Goal: Transaction & Acquisition: Purchase product/service

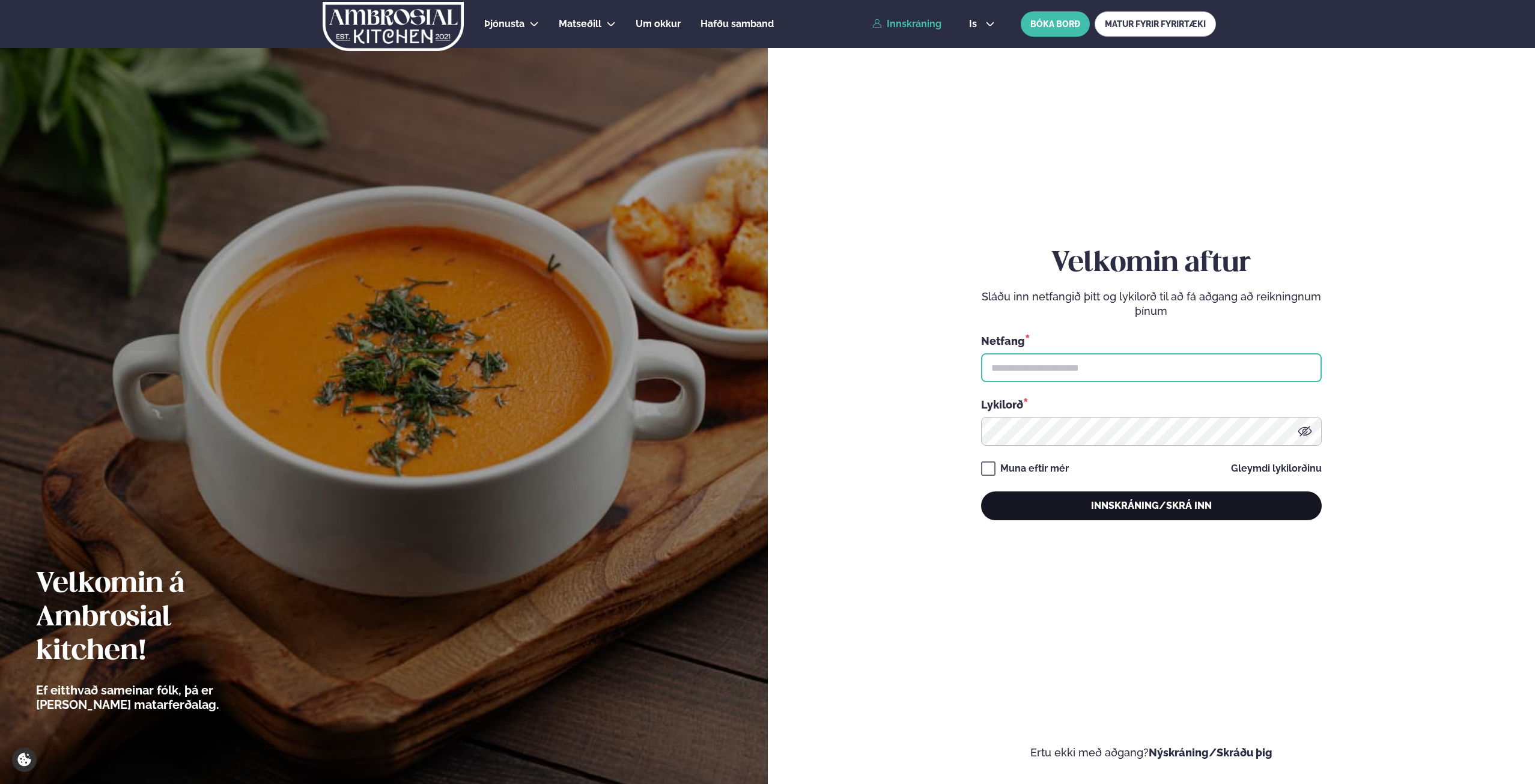
type input "**********"
click at [1108, 514] on button "Innskráning/Skrá inn" at bounding box center [1151, 506] width 341 height 29
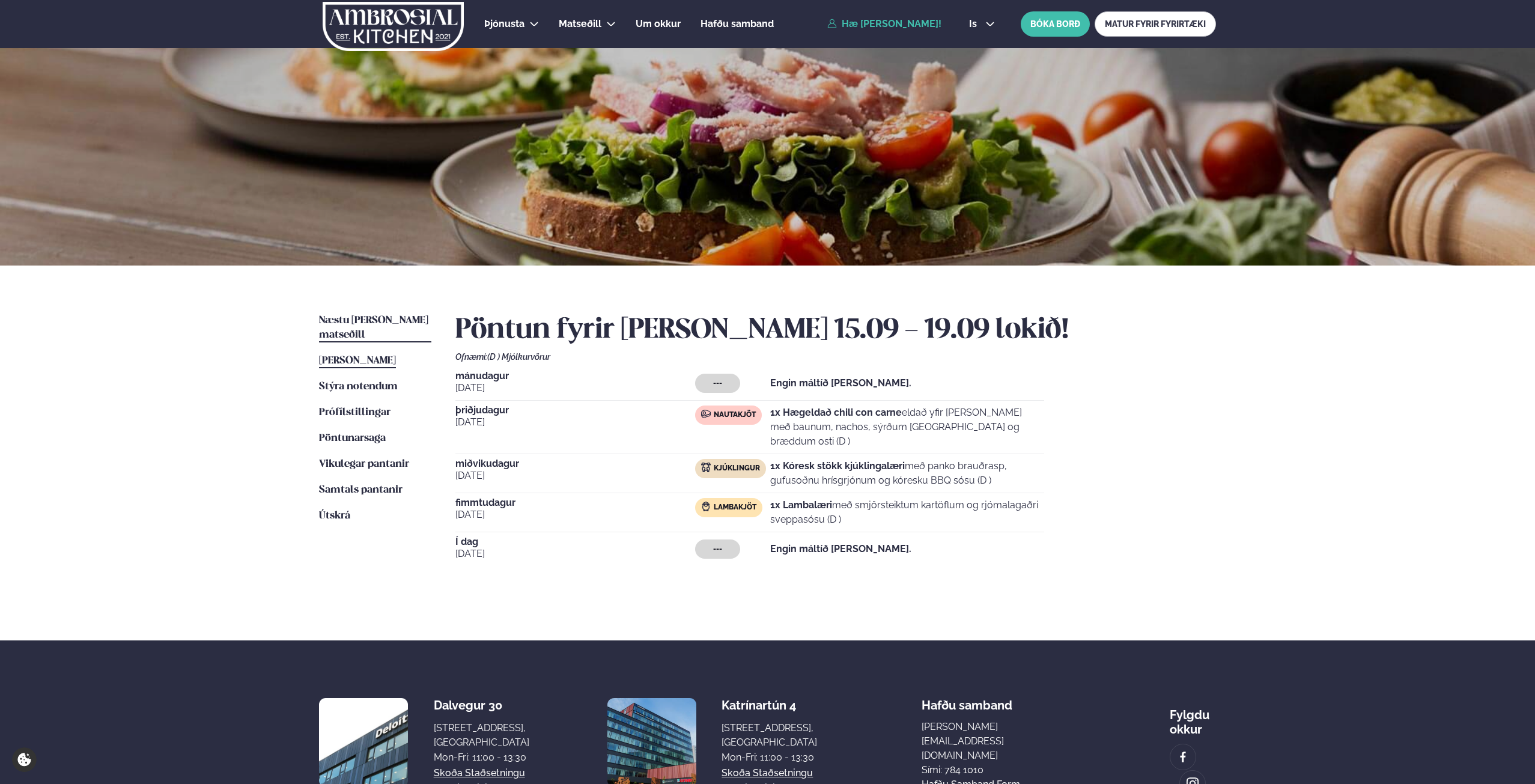
click at [412, 320] on span "Næstu [PERSON_NAME] matseðill" at bounding box center [374, 327] width 110 height 25
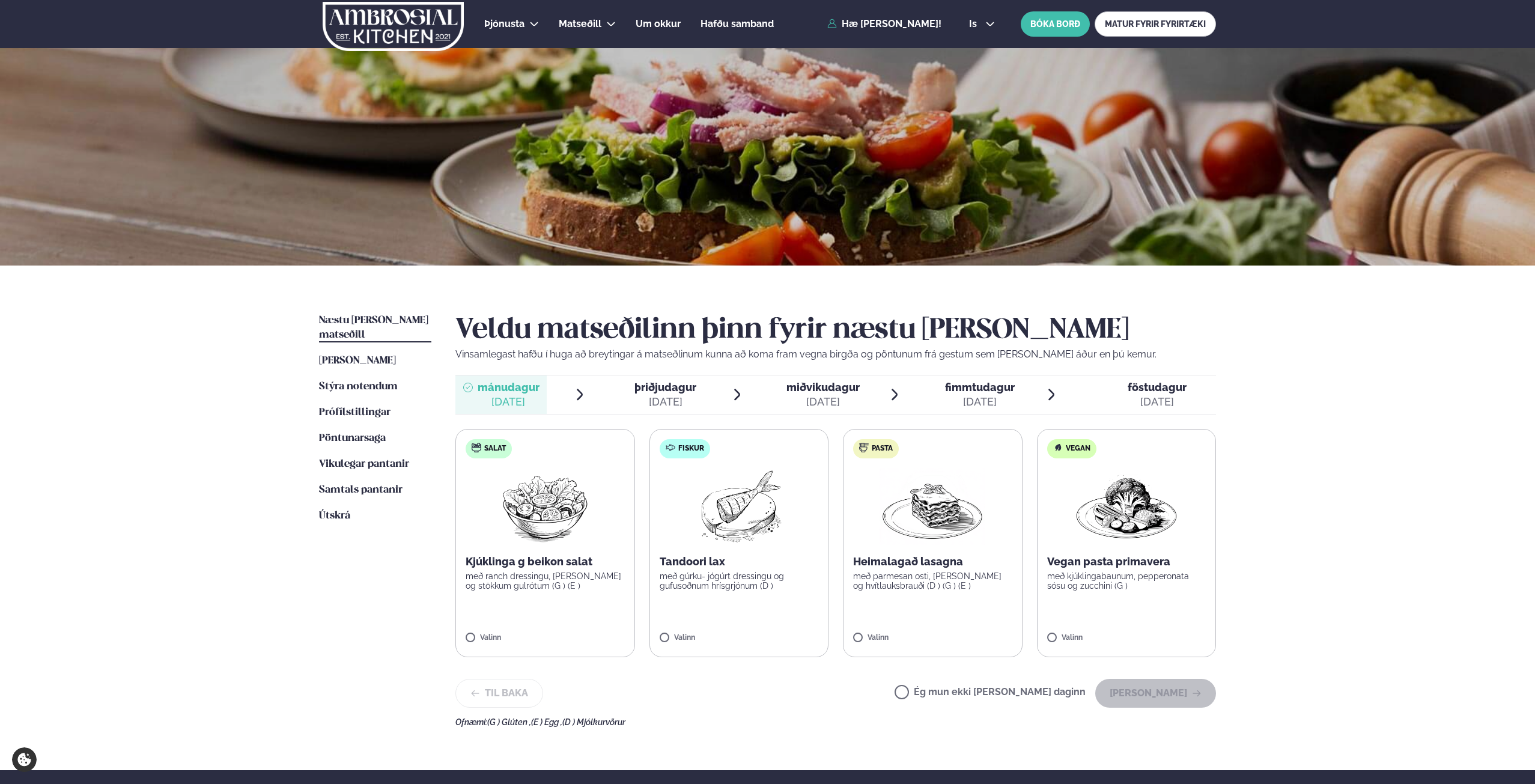
click at [678, 389] on span "þriðjudagur" at bounding box center [665, 387] width 62 height 13
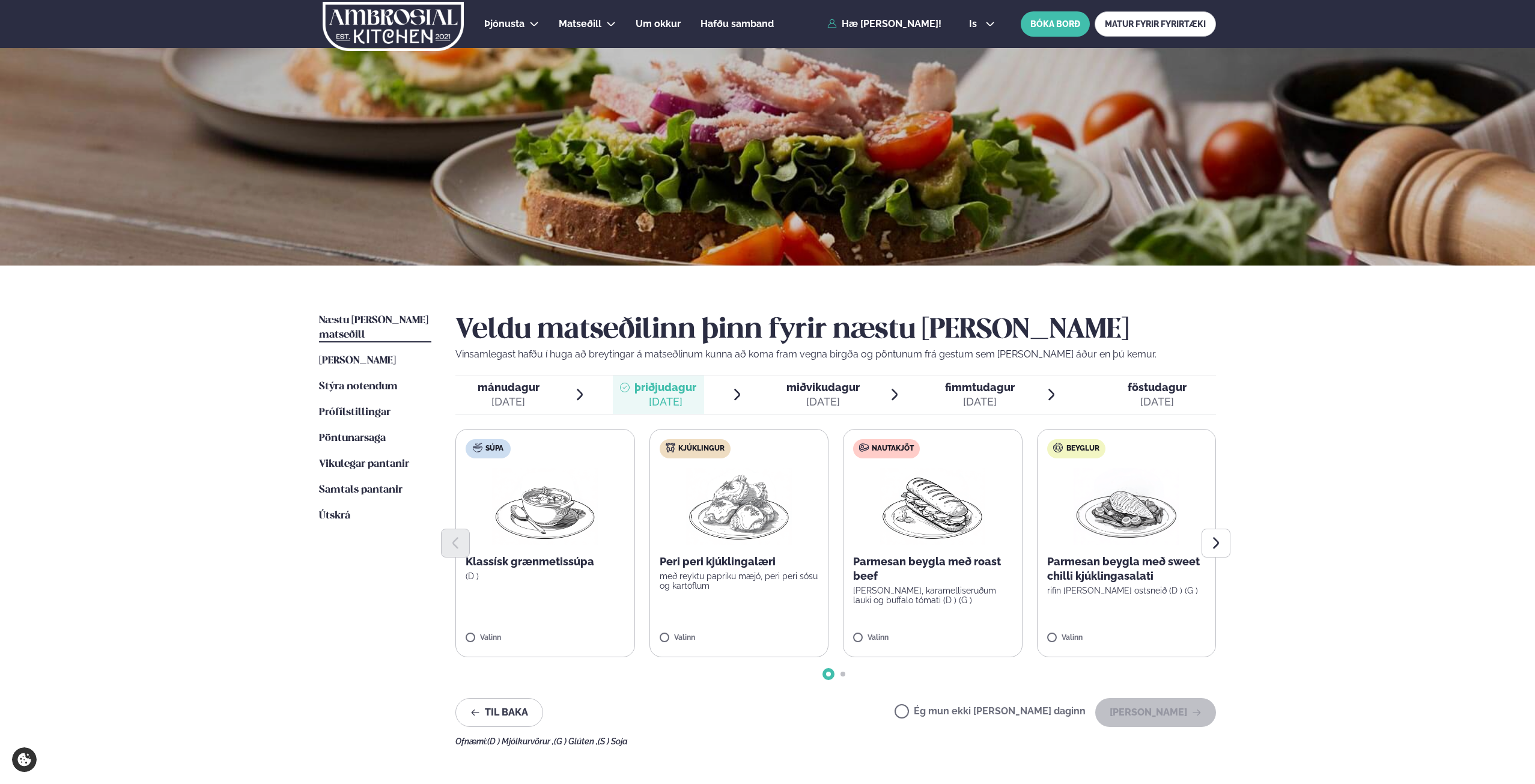
click at [759, 559] on p "Peri peri kjúklingalæri" at bounding box center [739, 561] width 159 height 15
click at [1197, 707] on button "[PERSON_NAME]" at bounding box center [1156, 712] width 121 height 29
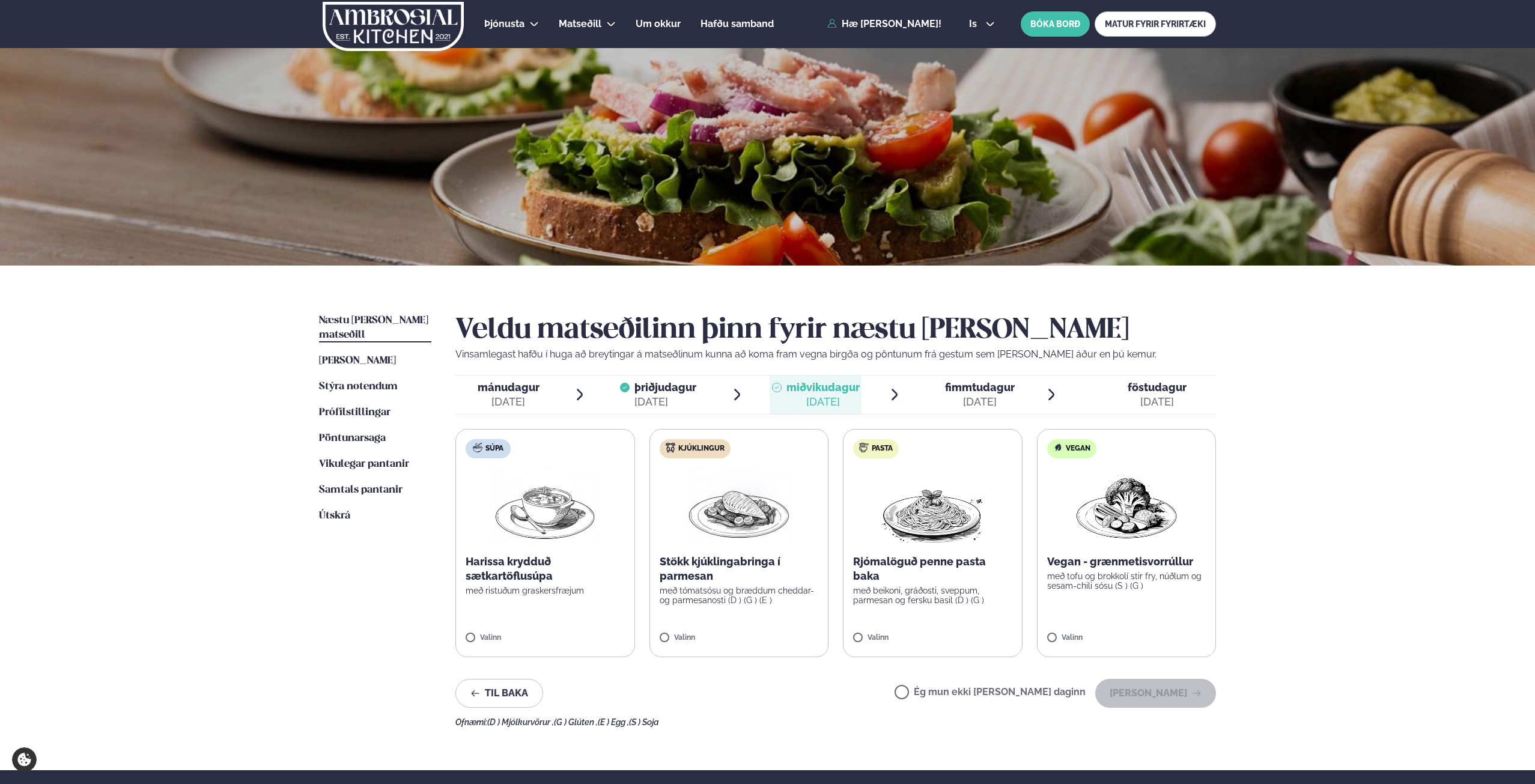
click at [772, 511] on img at bounding box center [739, 506] width 106 height 77
click at [1193, 705] on button "[PERSON_NAME]" at bounding box center [1156, 693] width 121 height 29
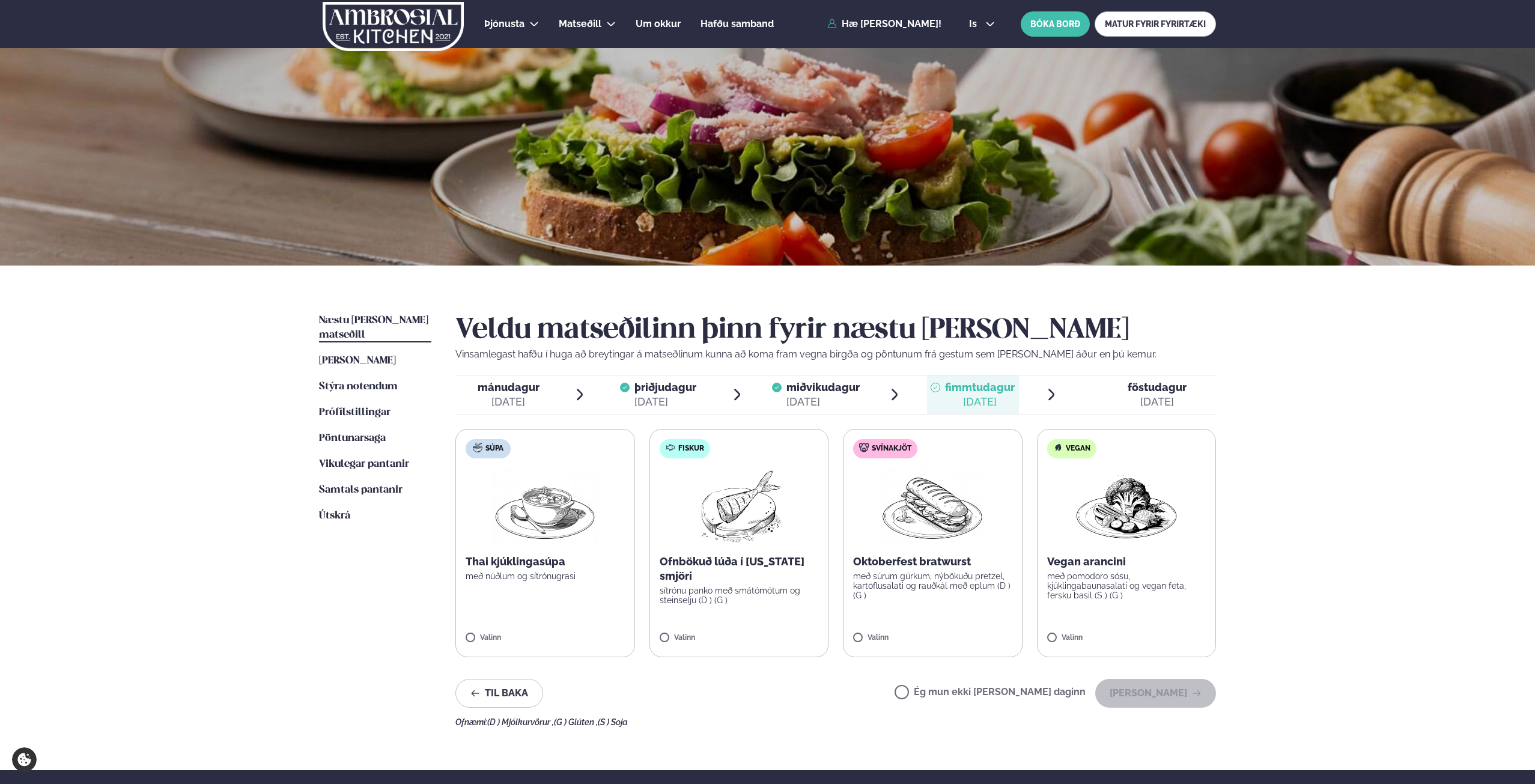
click at [960, 554] on label "Svínakjöt Oktoberfest bratwurst með súrum gúrkum, nýbökuðu pretzel, kartöflusal…" at bounding box center [933, 543] width 180 height 228
click at [1146, 688] on button "[PERSON_NAME]" at bounding box center [1156, 693] width 121 height 29
